Goal: Information Seeking & Learning: Learn about a topic

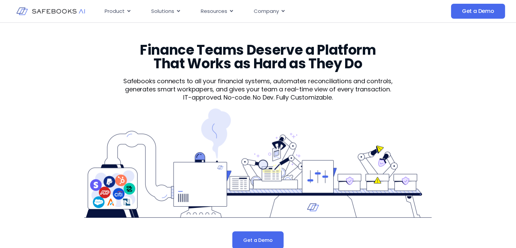
click at [272, 50] on h3 "Finance Teams Deserve a Platform That Works as Hard as They Do" at bounding box center [258, 56] width 262 height 27
click at [349, 50] on h3 "Finance Teams Deserve a Platform That Works as Hard as They Do" at bounding box center [258, 56] width 262 height 27
click at [180, 70] on h3 "Finance Teams Deserve a Platform That Works as Hard as They Do" at bounding box center [258, 56] width 262 height 27
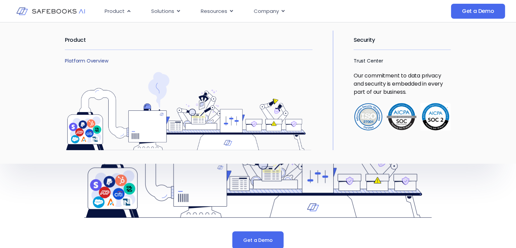
click at [83, 63] on link "Platform Overview" at bounding box center [86, 60] width 43 height 7
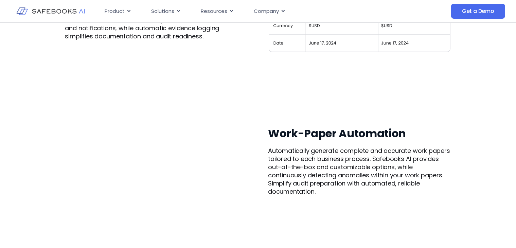
scroll to position [835, 0]
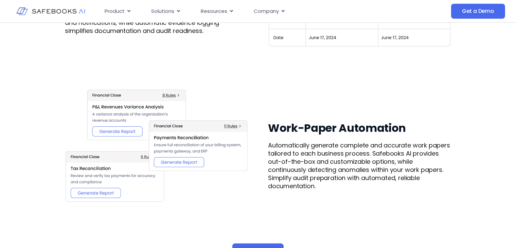
click at [100, 130] on img at bounding box center [156, 145] width 183 height 183
click at [171, 92] on img at bounding box center [156, 145] width 183 height 183
click at [170, 96] on img at bounding box center [156, 145] width 183 height 183
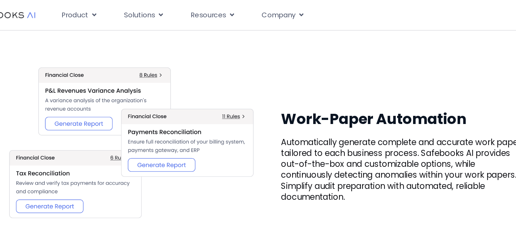
scroll to position [875, 0]
click at [102, 75] on img at bounding box center [156, 106] width 183 height 183
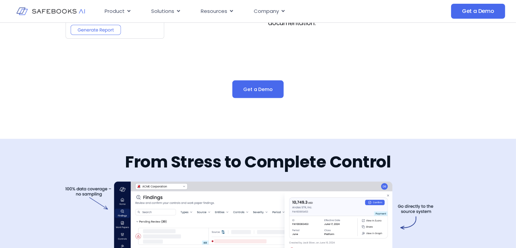
scroll to position [999, 0]
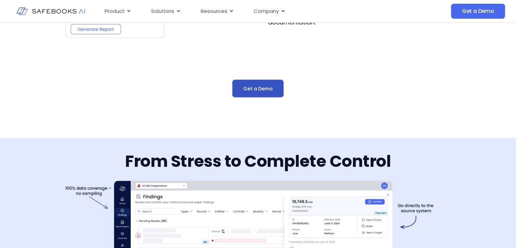
click at [258, 83] on link "Get a Demo" at bounding box center [257, 89] width 51 height 18
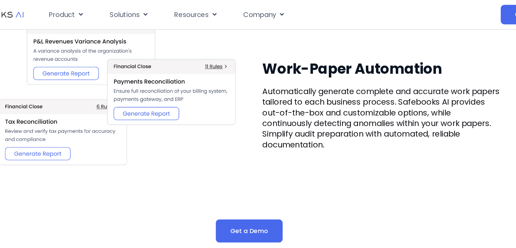
scroll to position [909, 0]
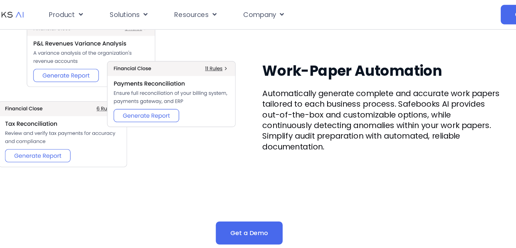
click at [117, 41] on img at bounding box center [156, 72] width 183 height 183
click at [118, 55] on img at bounding box center [156, 72] width 183 height 183
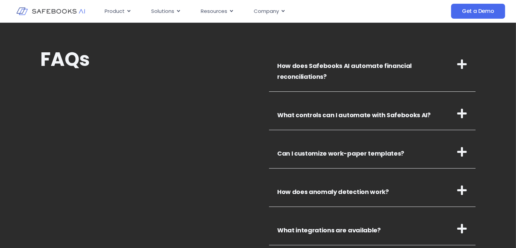
scroll to position [2254, 0]
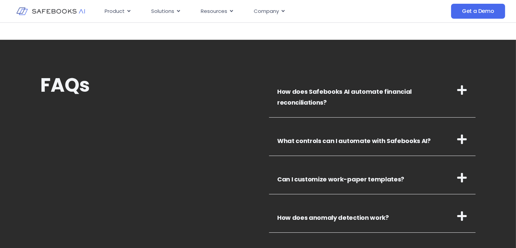
click at [458, 88] on icon at bounding box center [461, 90] width 11 height 11
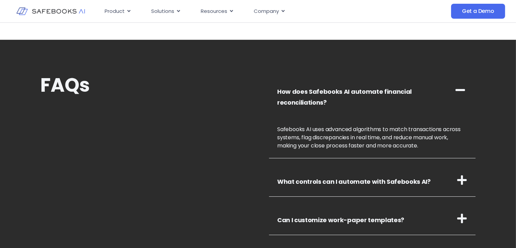
click at [464, 92] on icon at bounding box center [460, 90] width 11 height 11
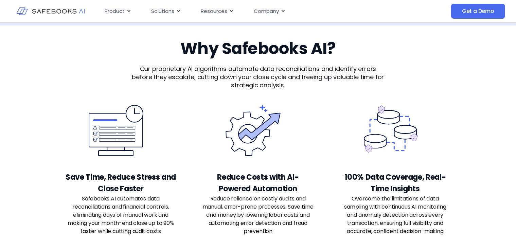
scroll to position [1402, 0]
click at [101, 196] on p "Safebooks AI automates data reconciliations and financial controls, eliminating…" at bounding box center [120, 214] width 111 height 41
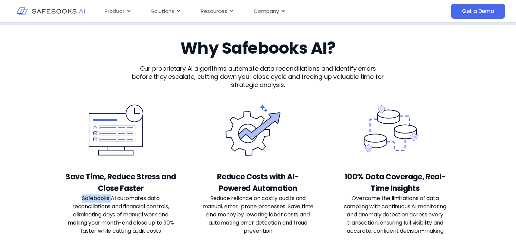
click at [101, 196] on p "Safebooks AI automates data reconciliations and financial controls, eliminating…" at bounding box center [120, 214] width 111 height 41
click at [123, 197] on p "Safebooks AI automates data reconciliations and financial controls, eliminating…" at bounding box center [120, 214] width 111 height 41
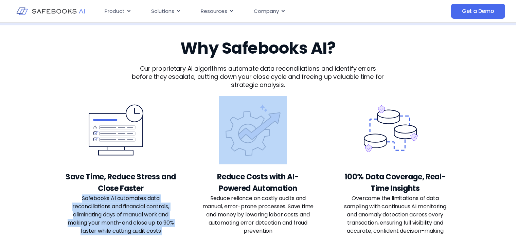
click at [123, 197] on p "Safebooks AI automates data reconciliations and financial controls, eliminating…" at bounding box center [120, 214] width 111 height 41
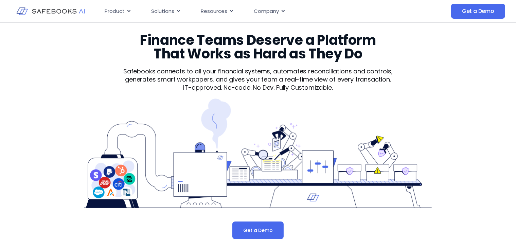
scroll to position [0, 0]
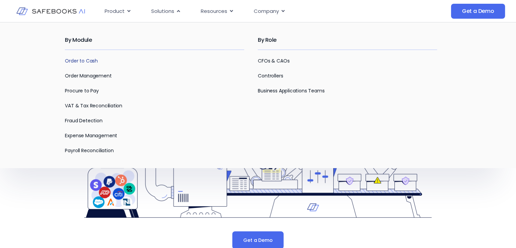
click at [81, 61] on link "Order to Cash" at bounding box center [81, 60] width 33 height 7
click at [90, 106] on link "VAT & Tax Reconciliation" at bounding box center [93, 105] width 57 height 7
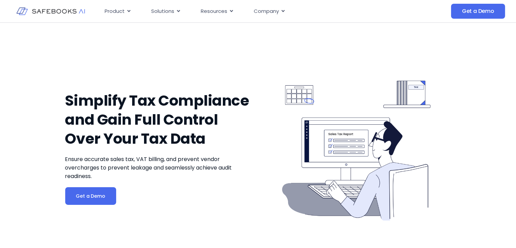
click at [220, 212] on div "Simplify Tax Compliance and Gain Full Control Over Your Tax Data Ensure accurat…" at bounding box center [159, 148] width 189 height 196
